Goal: Find specific fact: Find contact information

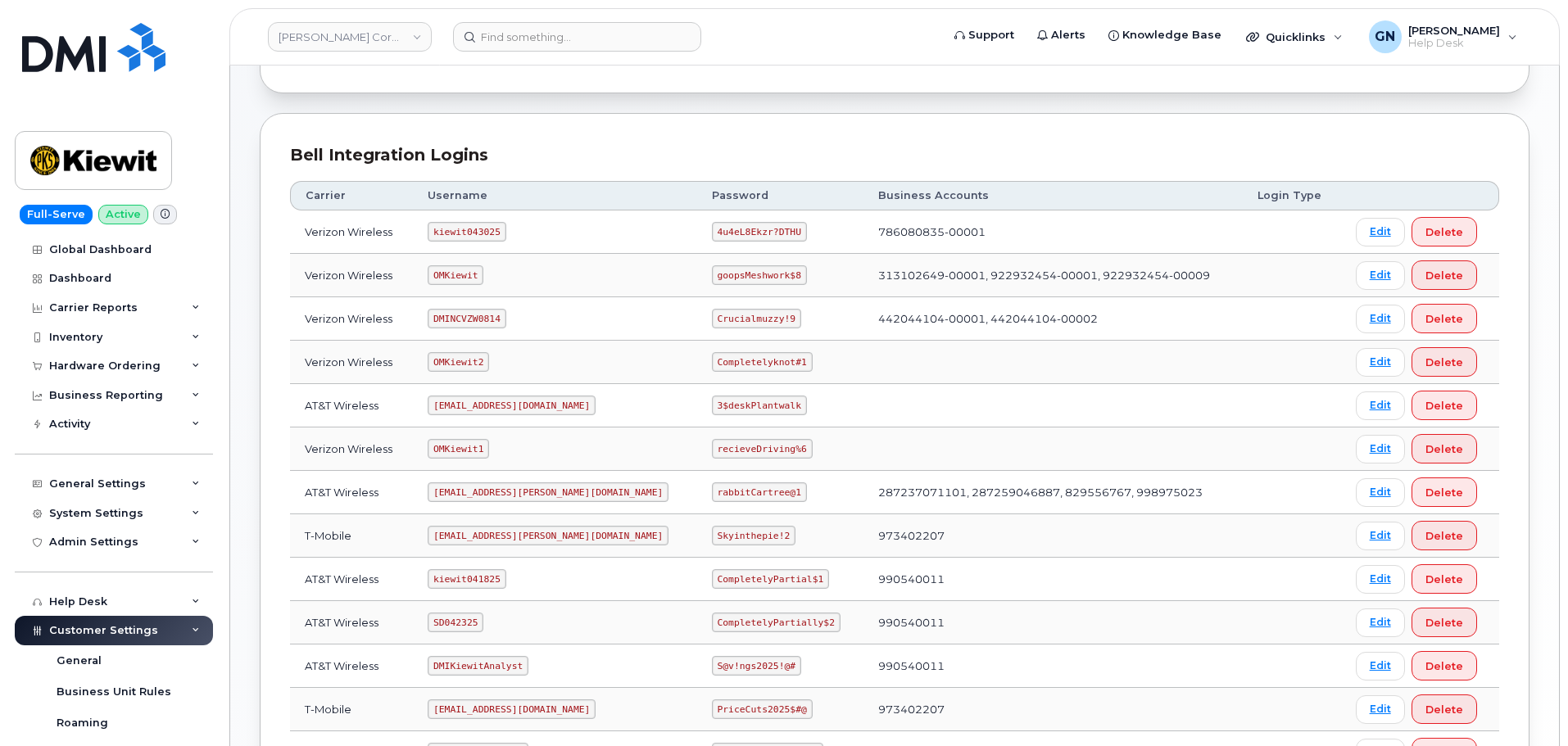
scroll to position [246, 0]
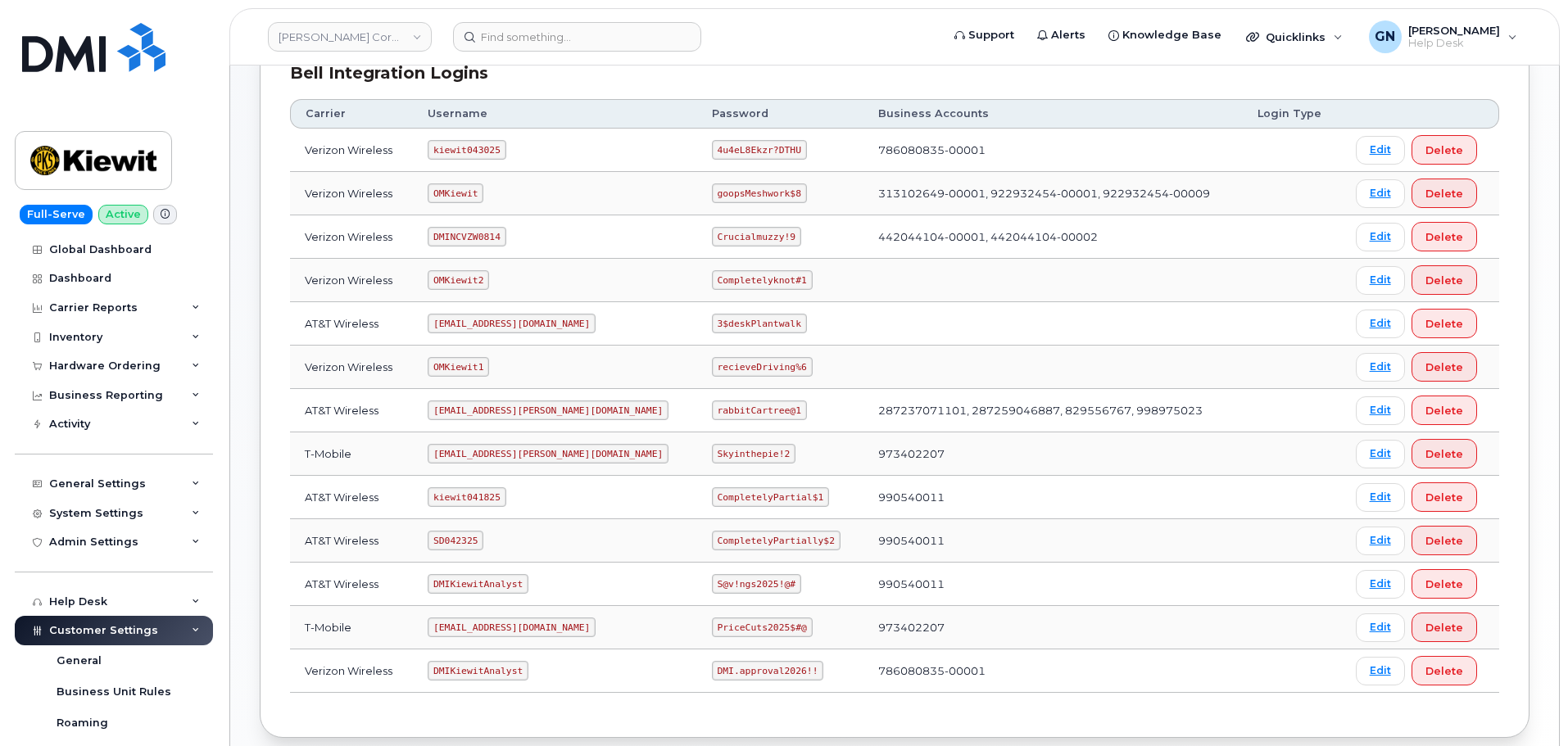
click at [479, 411] on code "ms-kiewit@dminc.com" at bounding box center [547, 410] width 241 height 20
copy code "ms-kiewit@dminc.com"
click at [711, 414] on code "rabbitCartree@1" at bounding box center [758, 410] width 95 height 20
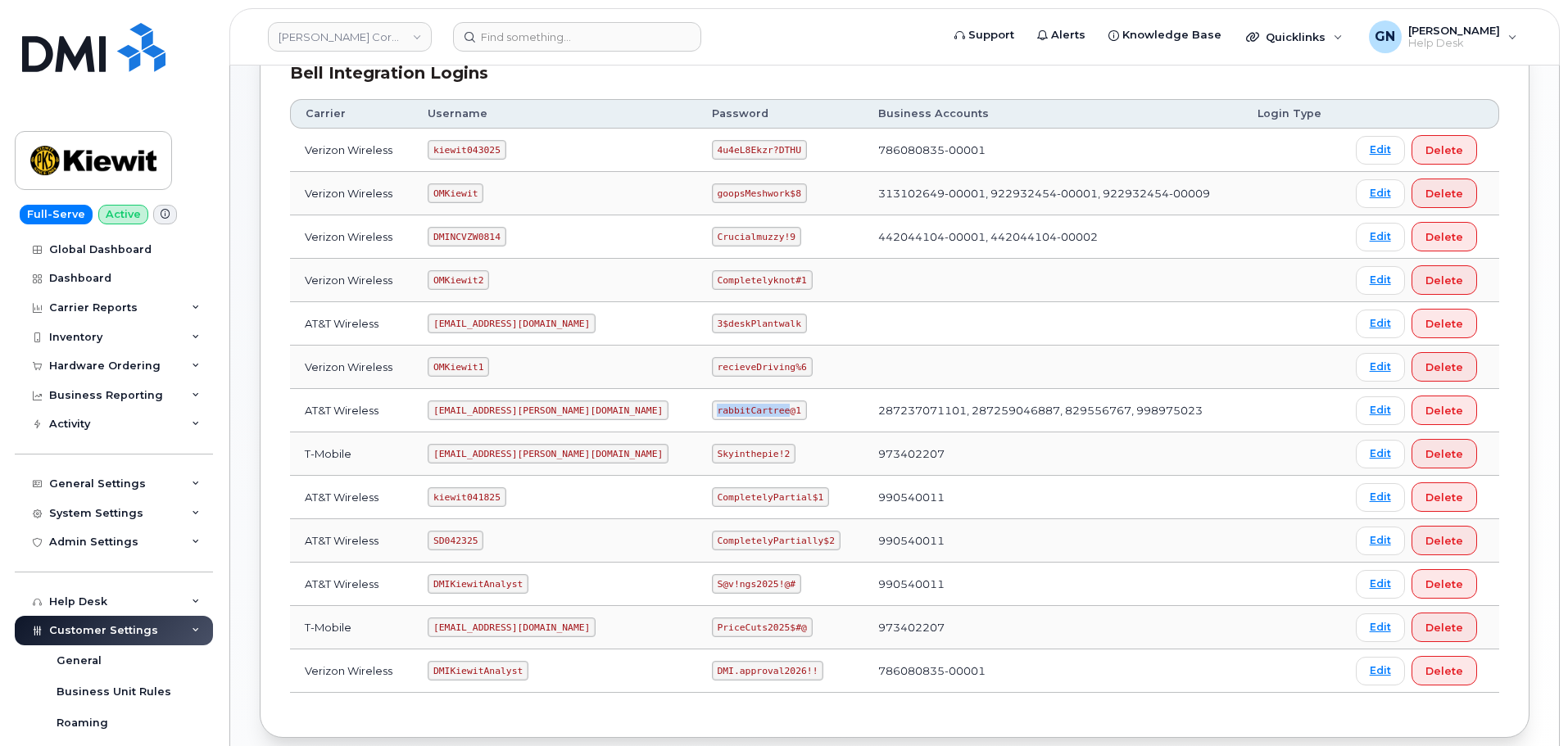
click at [711, 414] on code "rabbitCartree@1" at bounding box center [758, 410] width 95 height 20
copy code "rabbitCartree@1"
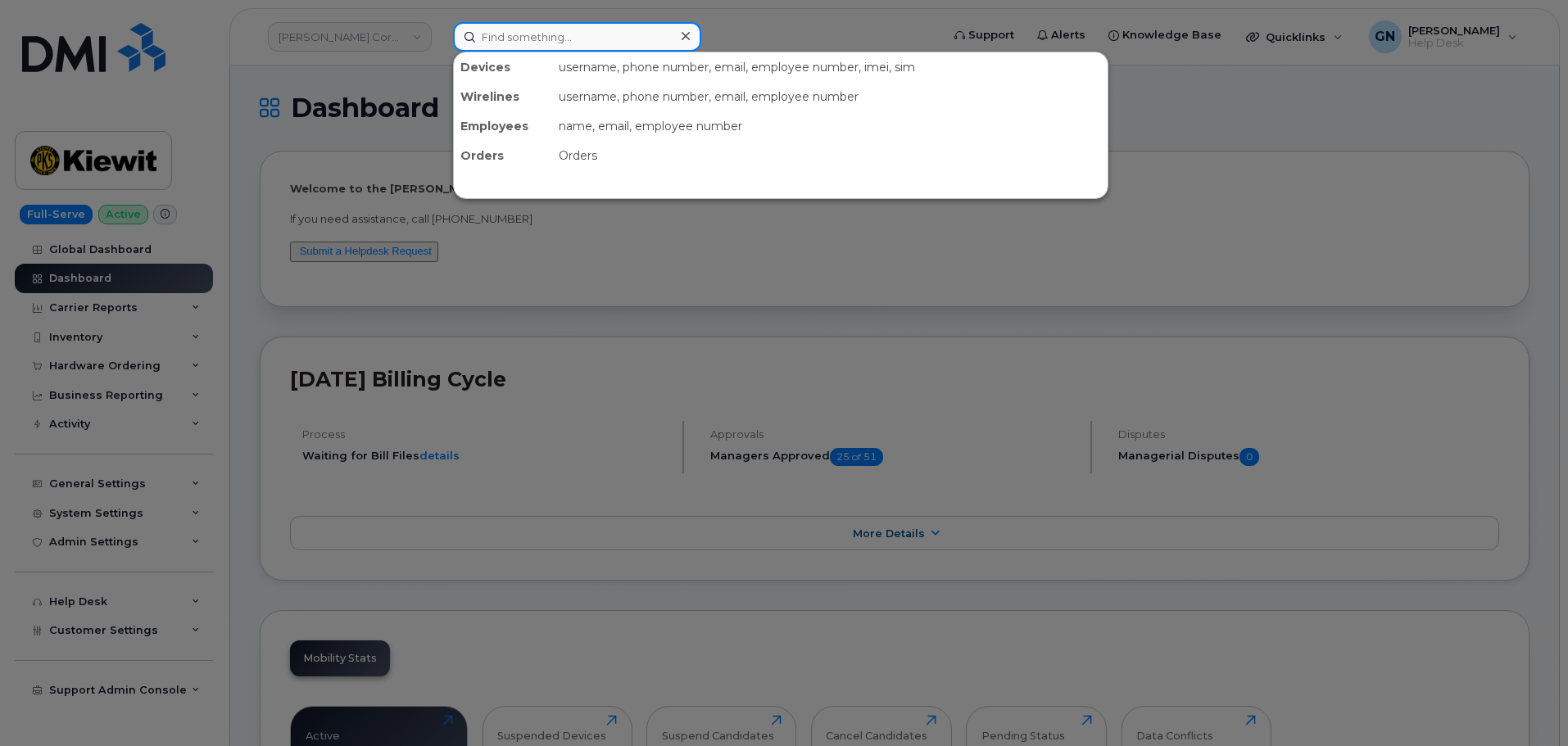
click at [599, 33] on input at bounding box center [577, 37] width 248 height 29
paste input "4056945604"
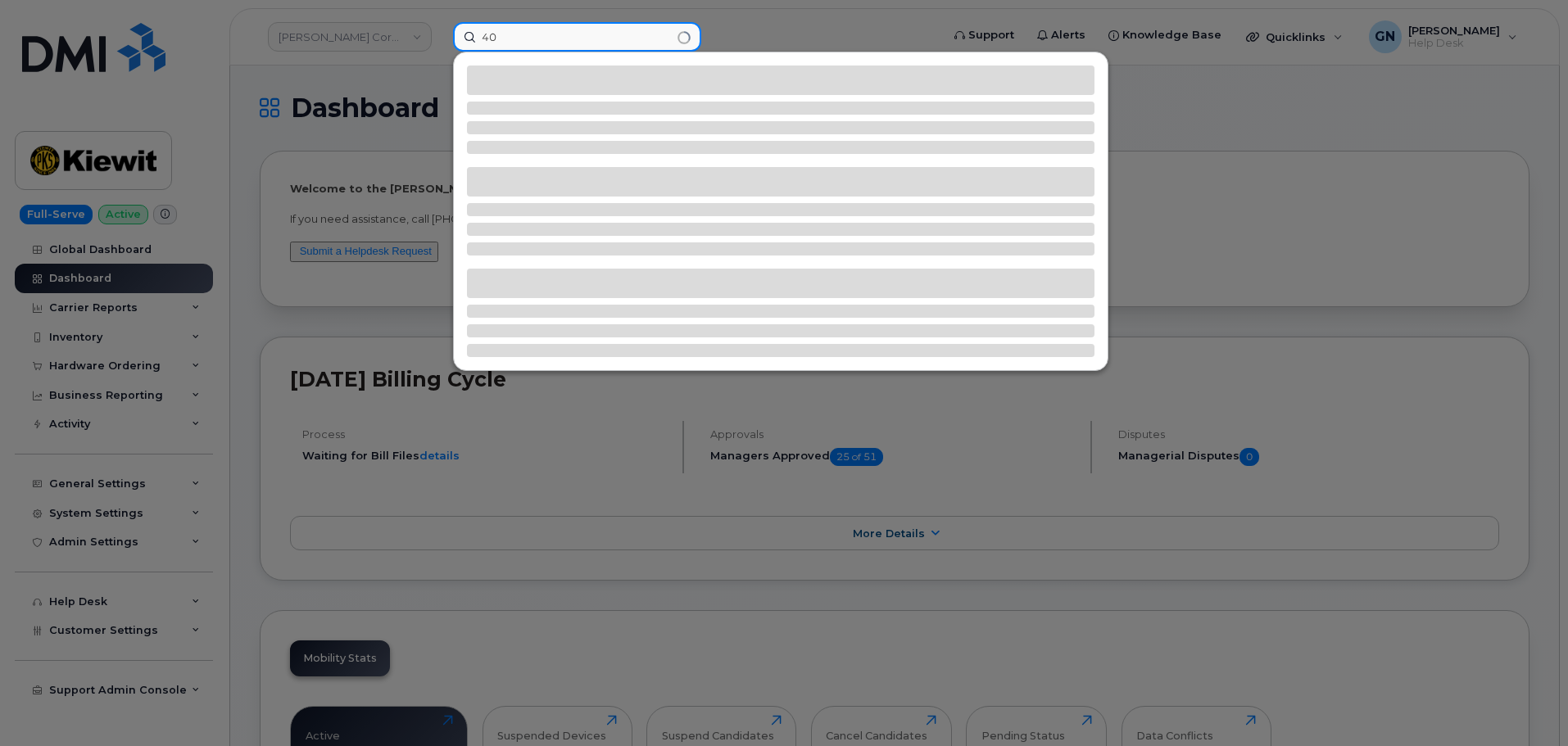
type input "4"
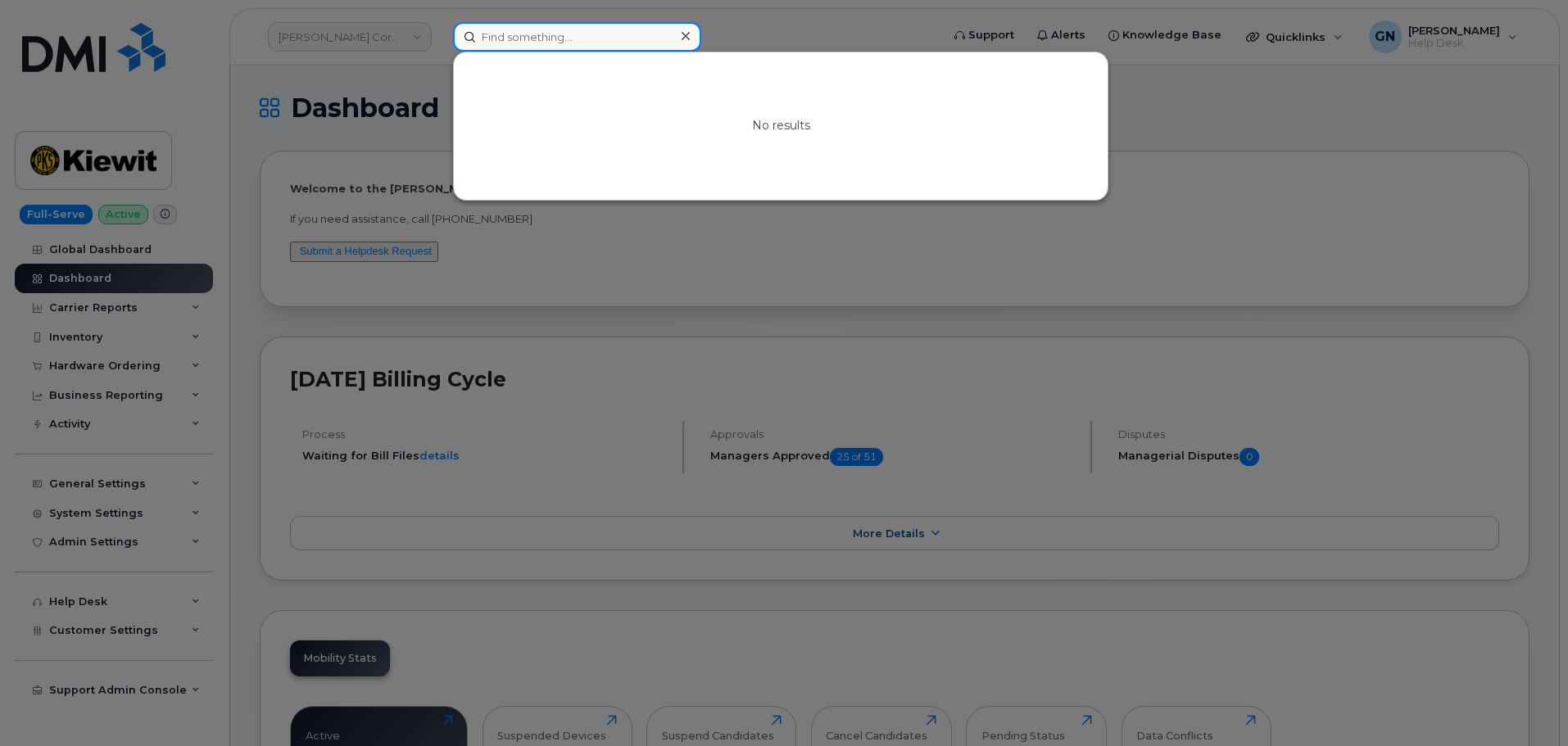
paste input "6056813568"
type input "6056813568"
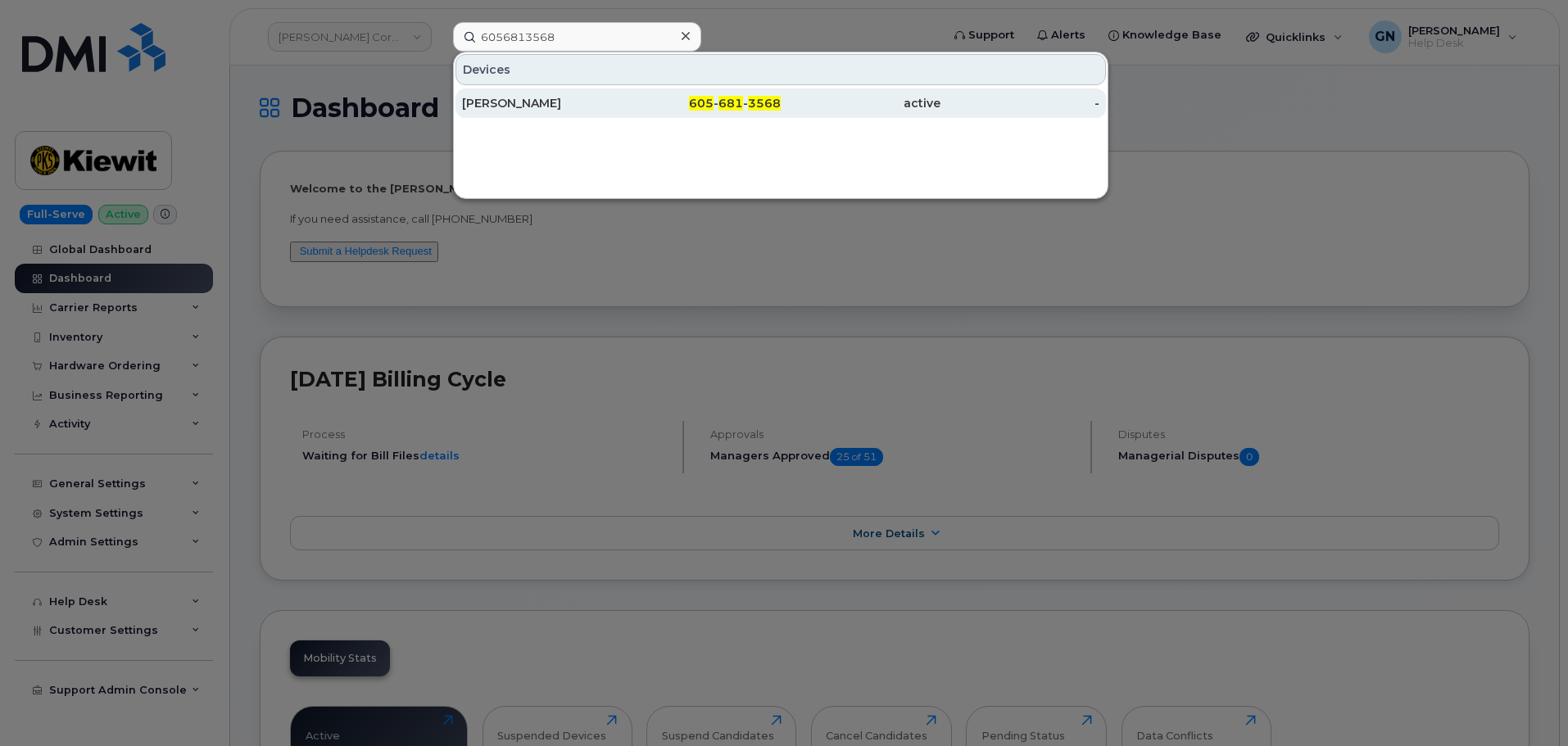
click at [662, 102] on div "605 - 681 - 3568" at bounding box center [702, 102] width 160 height 17
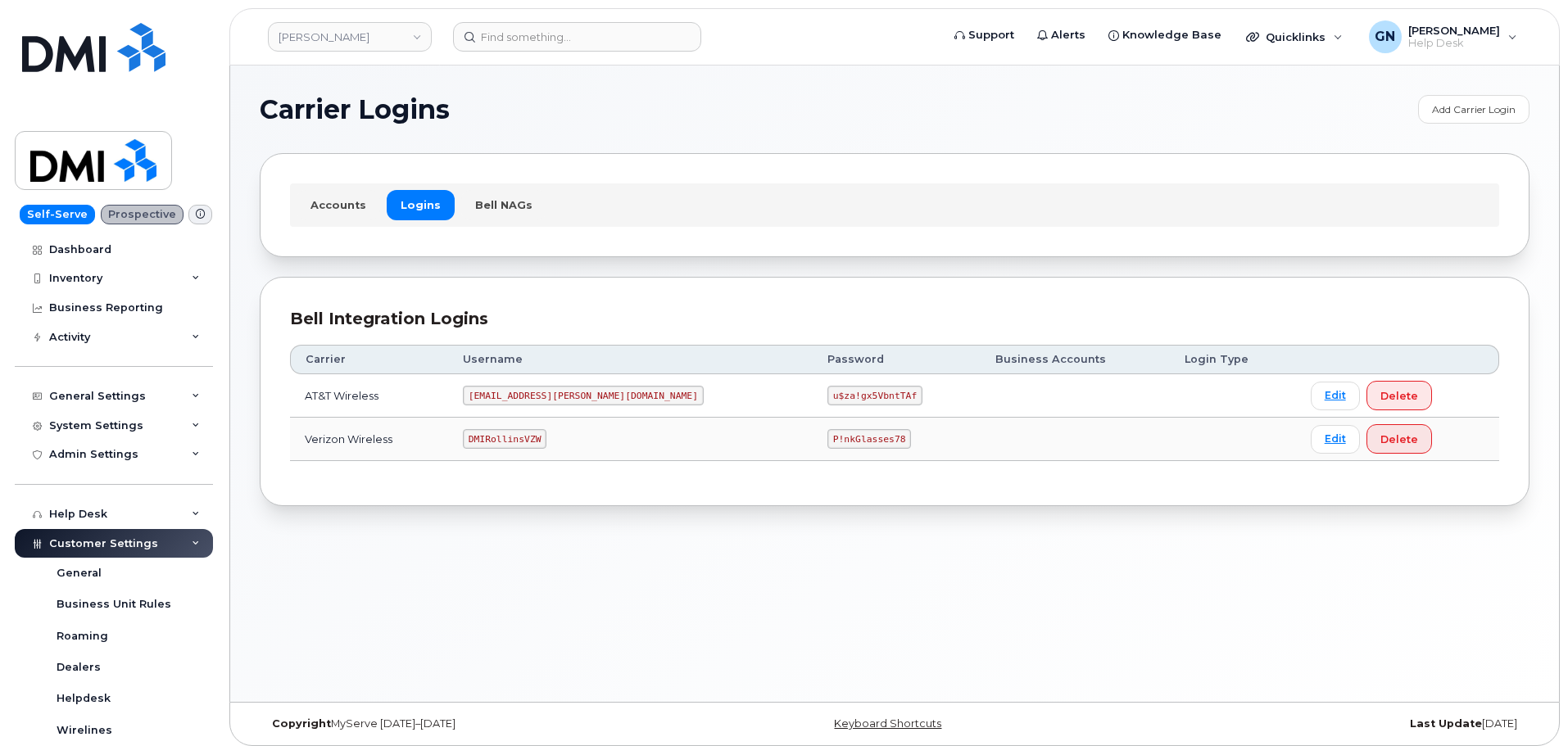
click at [553, 393] on code "MS-Rollins@dminc.com" at bounding box center [583, 395] width 241 height 20
click at [552, 393] on code "MS-Rollins@dminc.com" at bounding box center [583, 395] width 241 height 20
copy code "MS-Rollins@dminc.com"
click at [827, 397] on code "u$za!gx5VbntTAf" at bounding box center [874, 395] width 95 height 20
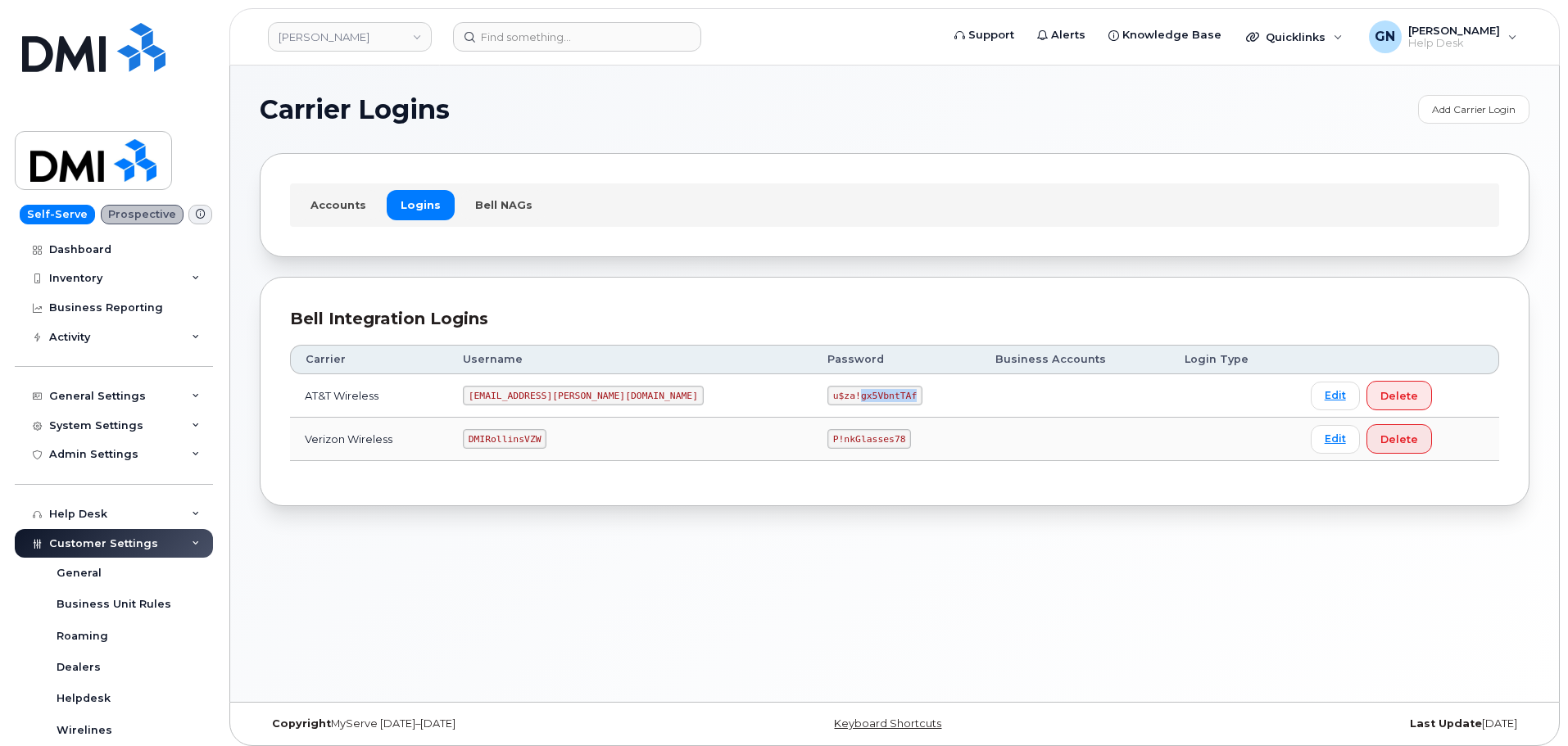
click at [827, 397] on code "u$za!gx5VbntTAf" at bounding box center [874, 395] width 95 height 20
copy code "u$za!gx5VbntTAf"
click at [776, 502] on div "Bell Integration Logins Carrier Username Password Business Accounts Login Type …" at bounding box center [894, 392] width 1269 height 230
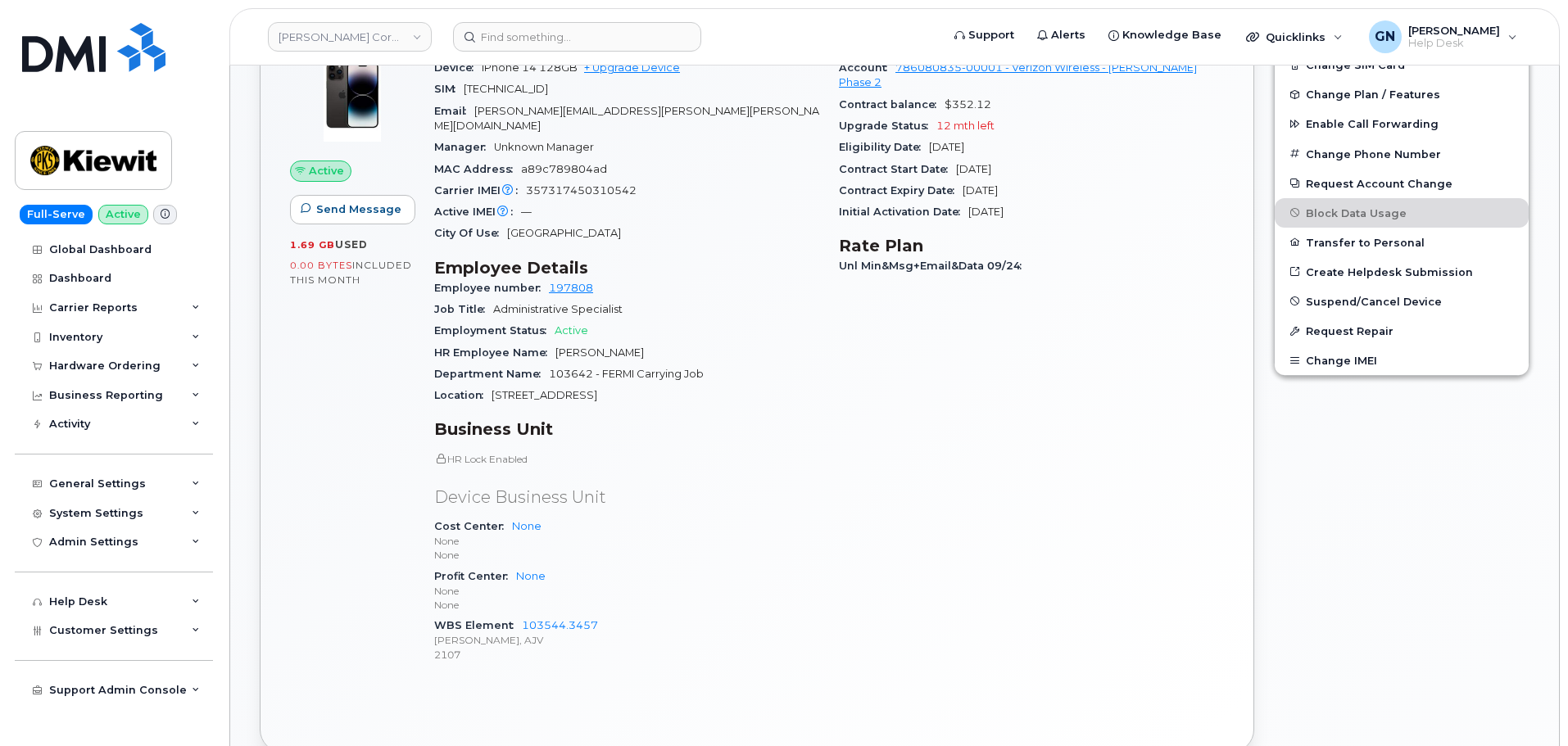
scroll to position [491, 0]
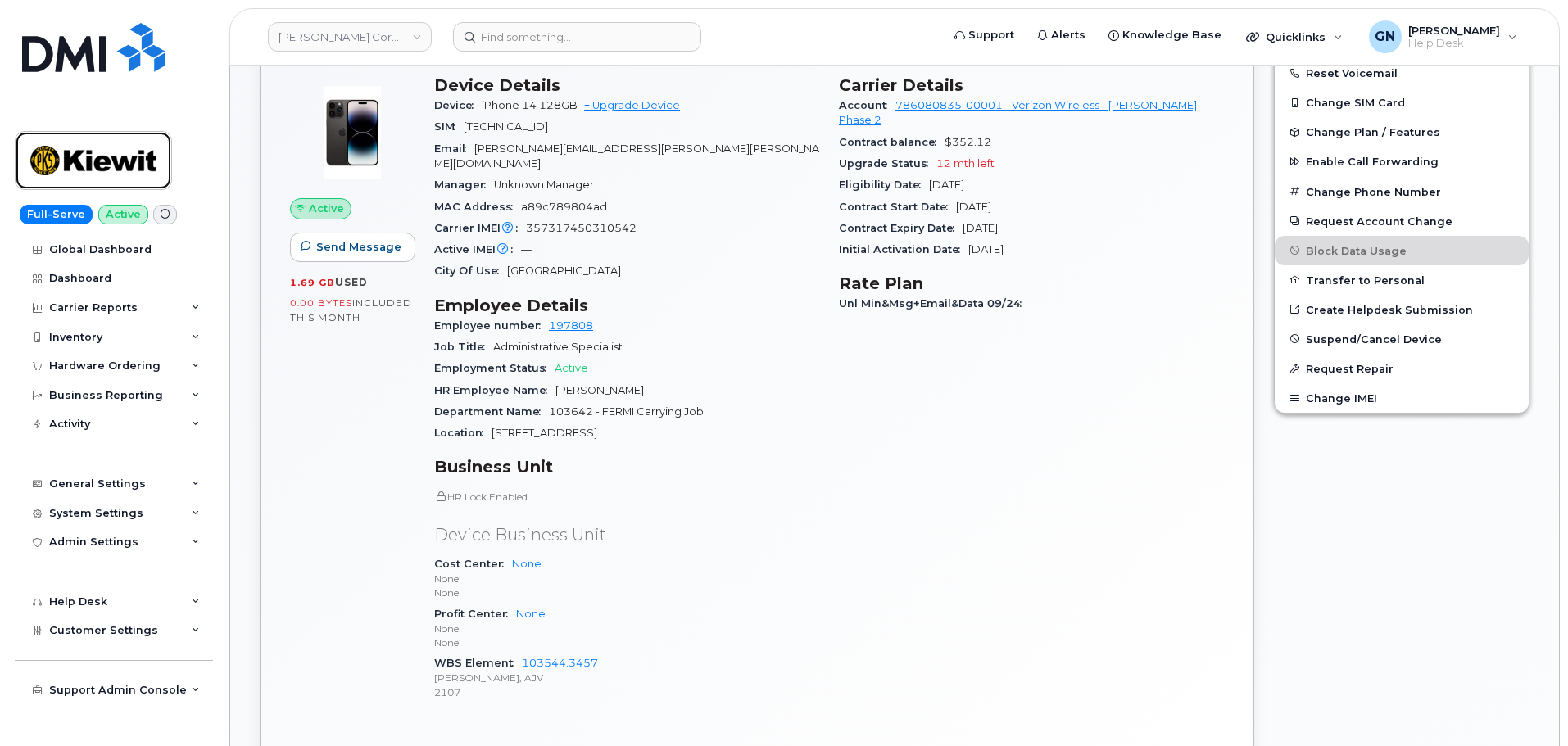
drag, startPoint x: 101, startPoint y: 165, endPoint x: 121, endPoint y: 140, distance: 32.0
click at [101, 165] on img at bounding box center [93, 160] width 126 height 48
